Goal: Find specific page/section: Find specific page/section

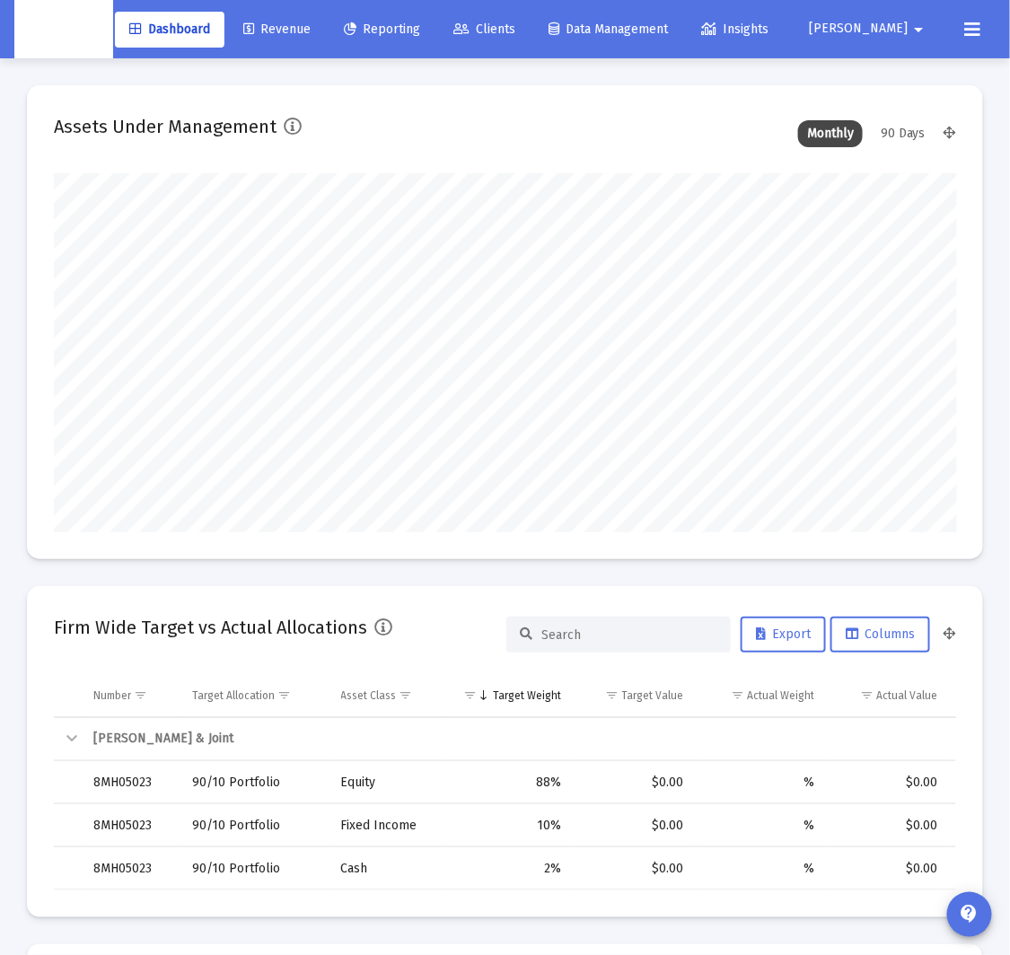
scroll to position [359, 482]
type input "[DATE]"
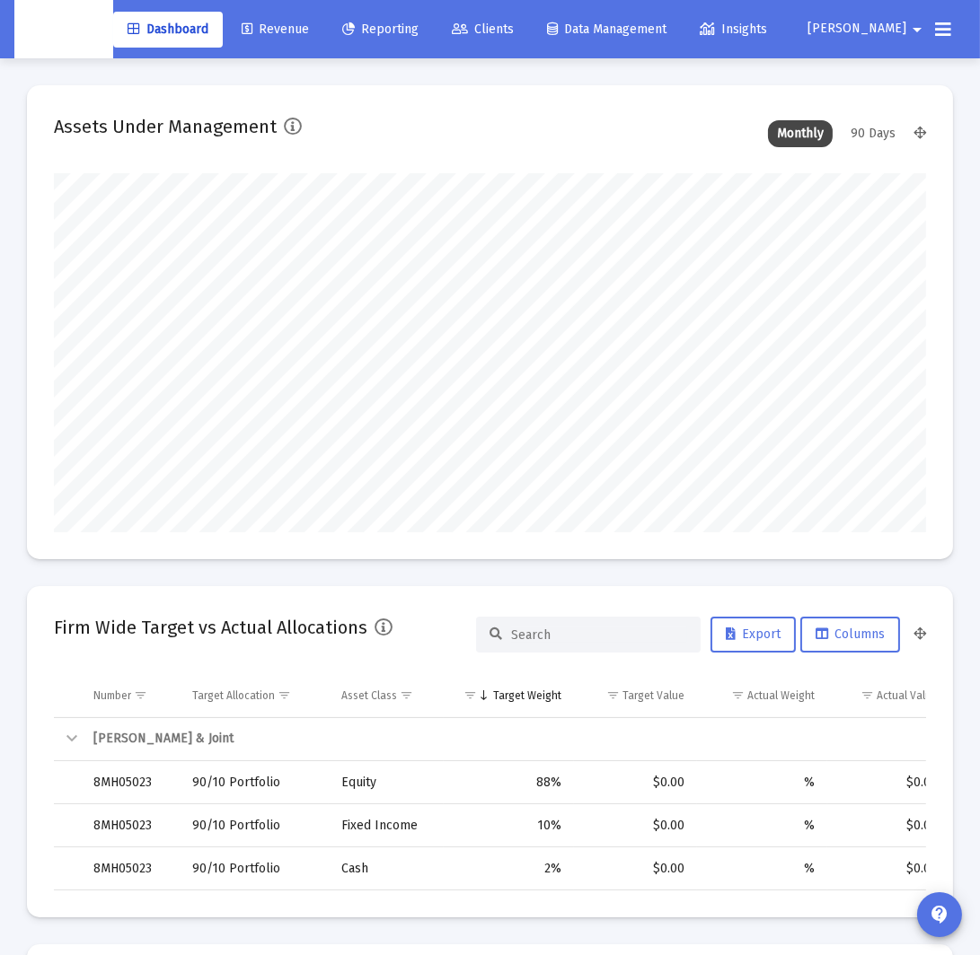
scroll to position [359, 479]
click at [497, 33] on span "Clients" at bounding box center [483, 29] width 62 height 15
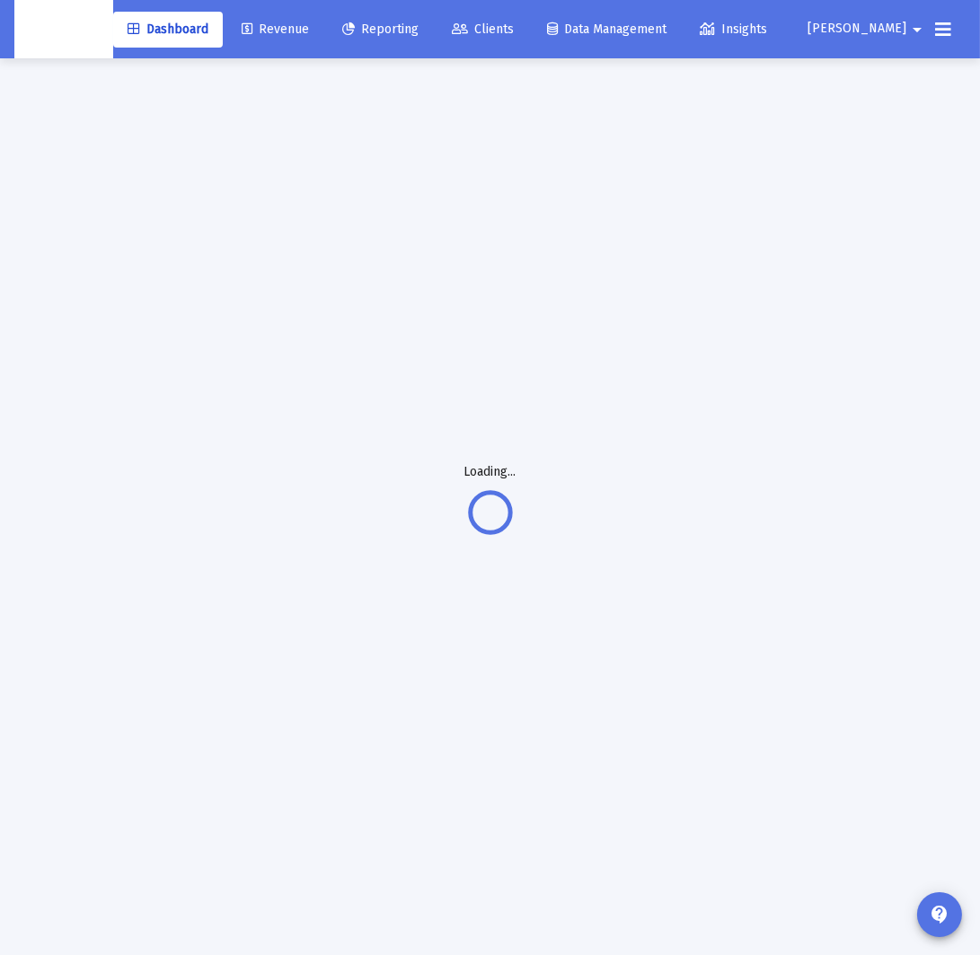
scroll to position [47, 0]
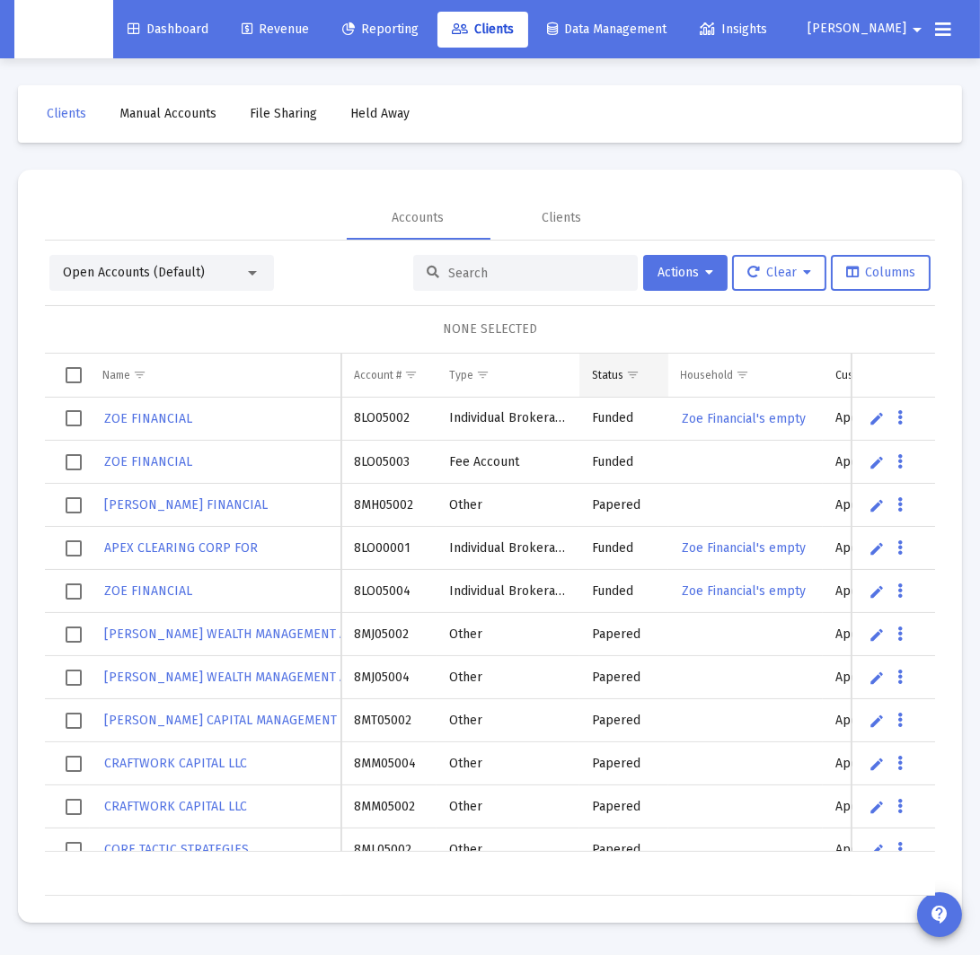
click at [638, 376] on span "Show filter options for column 'Status'" at bounding box center [632, 374] width 13 height 13
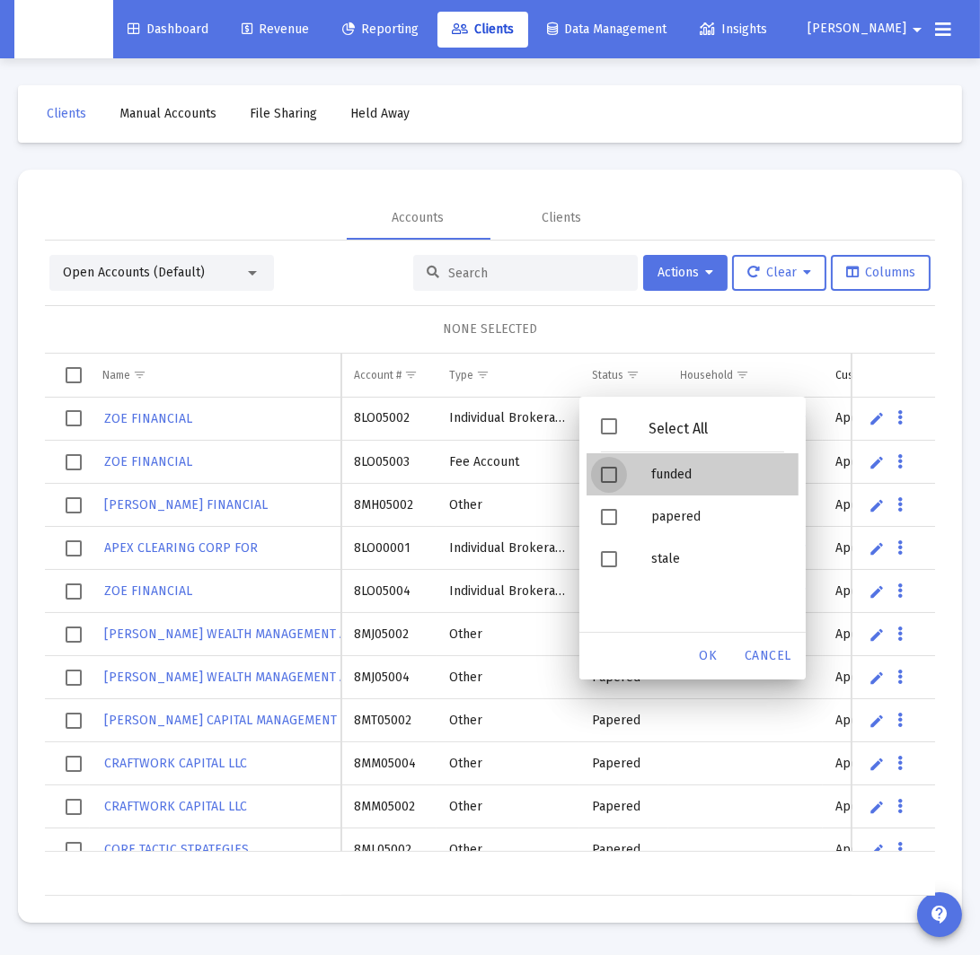
click at [624, 473] on div "Filter options" at bounding box center [611, 474] width 50 height 42
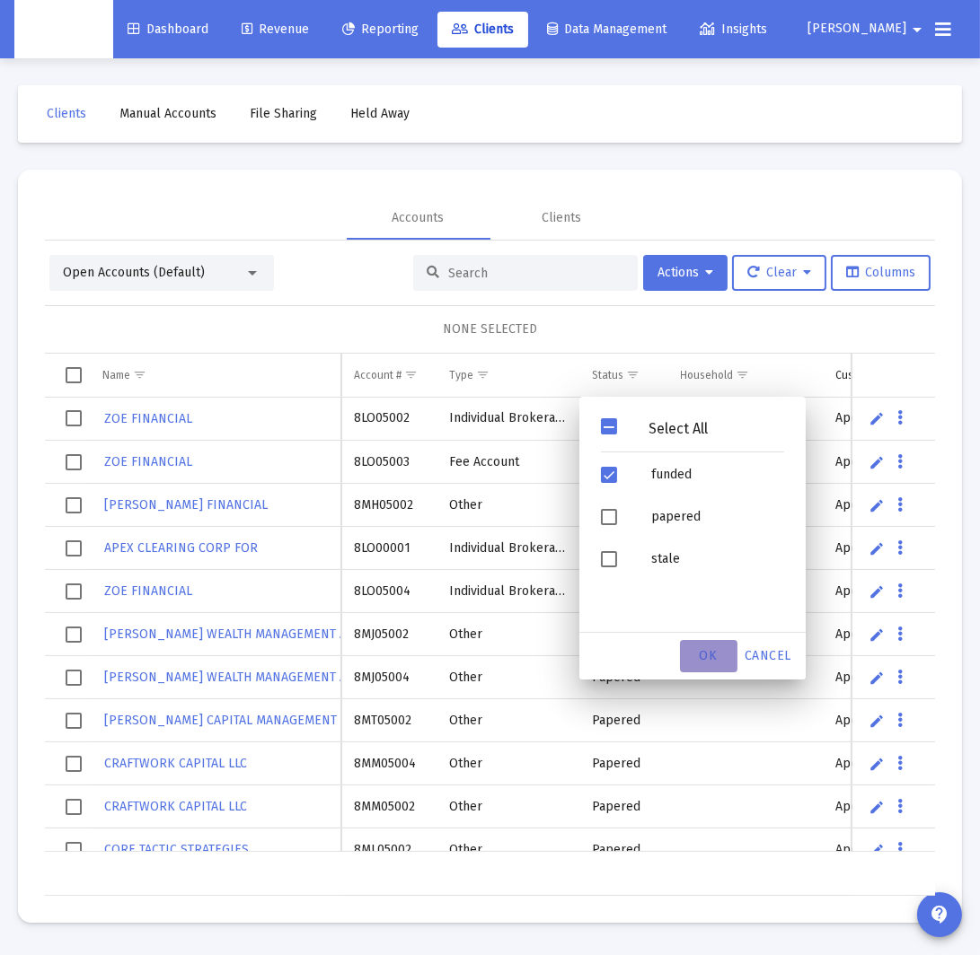
click at [718, 656] on div "OK" at bounding box center [708, 656] width 57 height 32
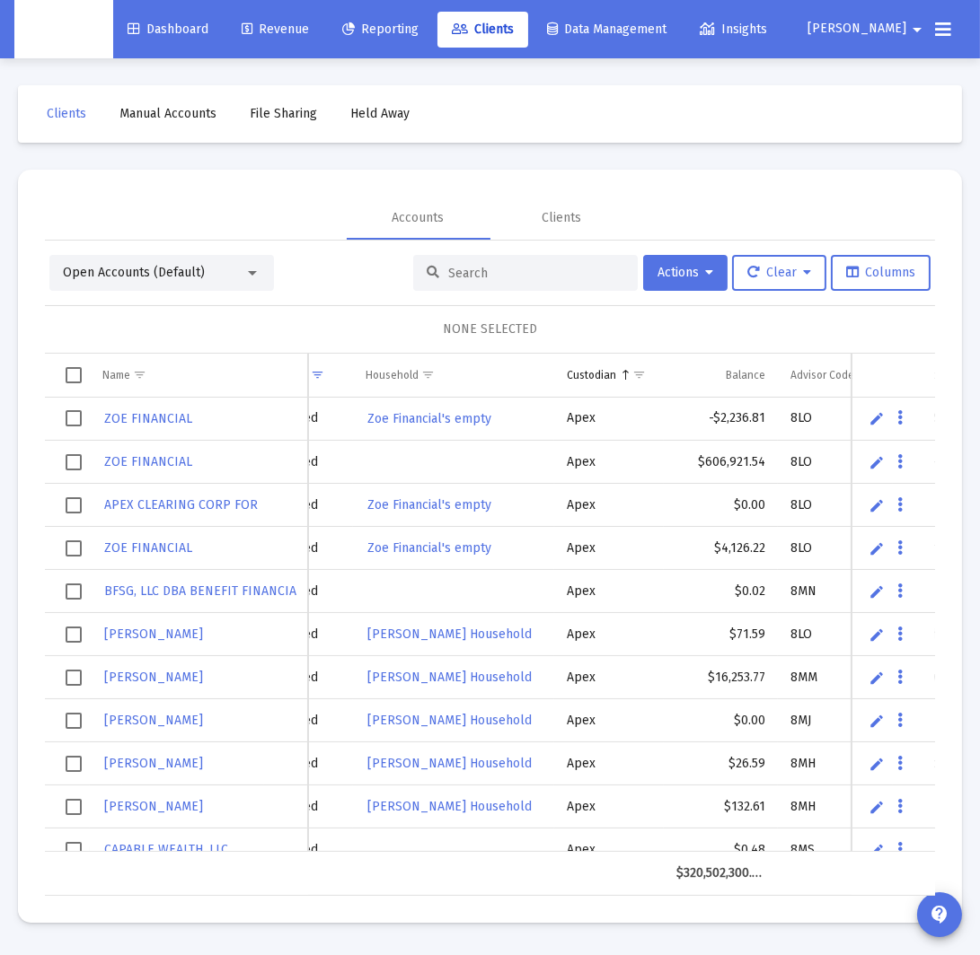
scroll to position [0, 390]
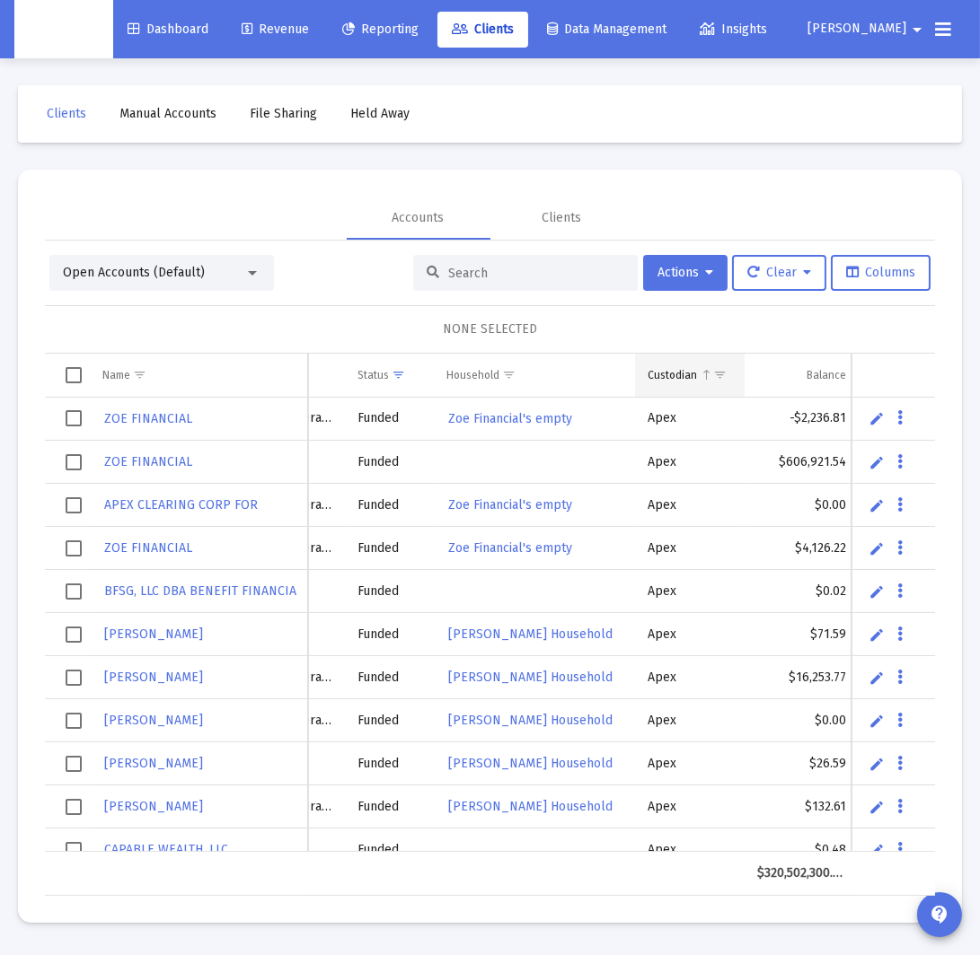
click at [725, 376] on span "Show filter options for column 'Custodian'" at bounding box center [719, 374] width 13 height 13
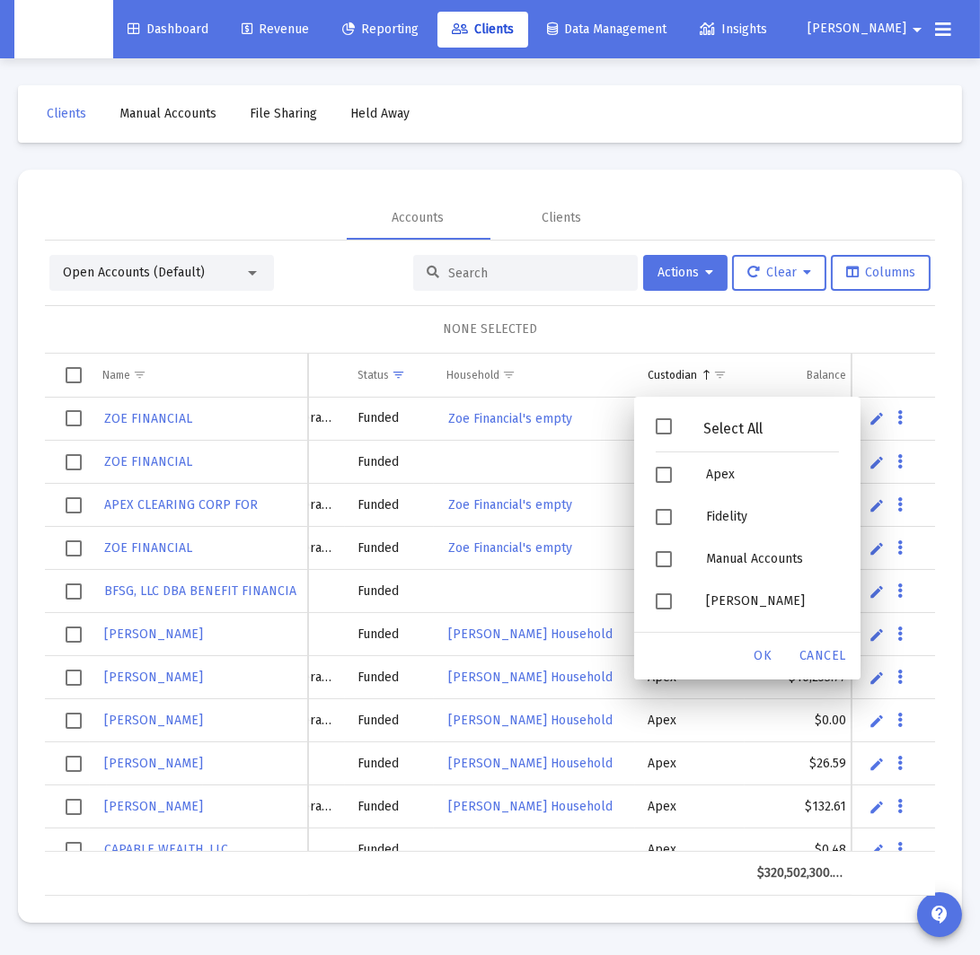
click at [665, 433] on span "Filter options" at bounding box center [663, 426] width 16 height 16
click at [667, 432] on span "Filter options" at bounding box center [663, 426] width 16 height 16
drag, startPoint x: 661, startPoint y: 475, endPoint x: 705, endPoint y: 505, distance: 53.5
click at [662, 475] on span "Filter options" at bounding box center [663, 475] width 16 height 16
click at [763, 656] on span "OK" at bounding box center [763, 655] width 18 height 15
